Goal: Navigation & Orientation: Find specific page/section

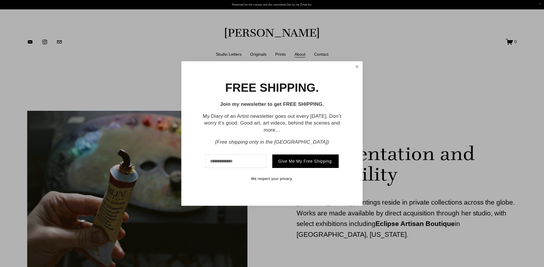
click at [359, 66] on link "Close" at bounding box center [357, 67] width 9 height 10
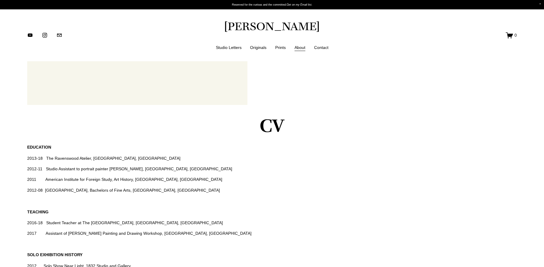
scroll to position [718, 0]
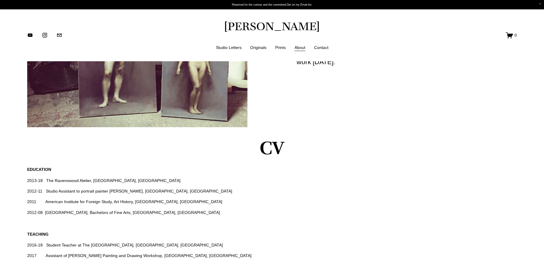
click at [259, 48] on link "Originals" at bounding box center [258, 47] width 16 height 7
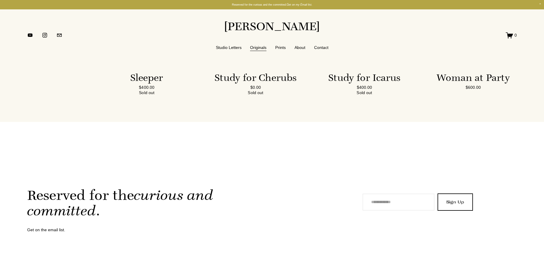
scroll to position [2420, 0]
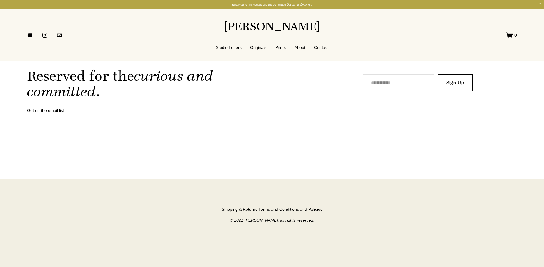
click at [300, 47] on link "About" at bounding box center [300, 47] width 11 height 7
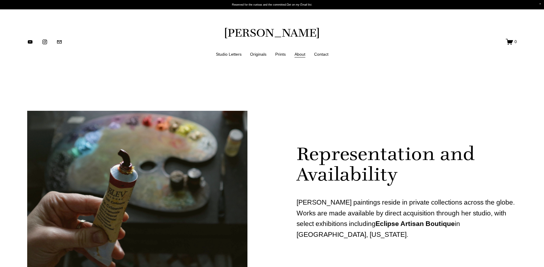
click at [280, 54] on link "Prints" at bounding box center [280, 53] width 11 height 7
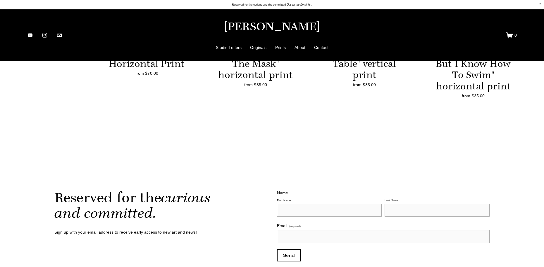
scroll to position [729, 0]
